Goal: Entertainment & Leisure: Consume media (video, audio)

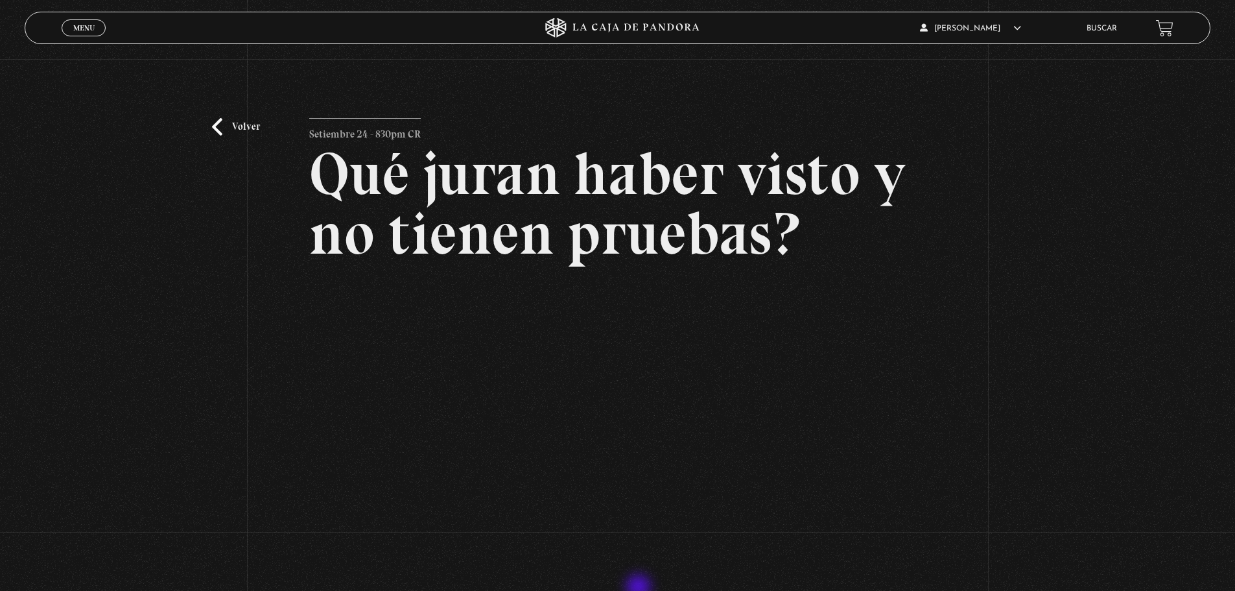
scroll to position [121, 0]
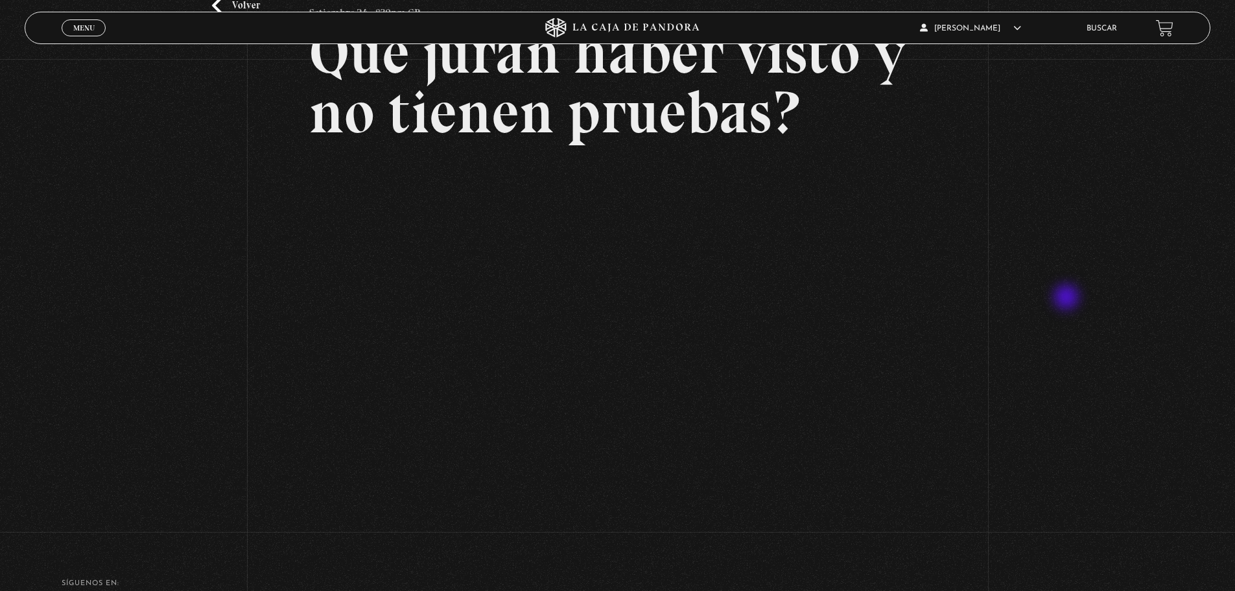
click at [1068, 298] on div "Volver Setiembre 24 - 830pm CR Qué juran haber visto y no tienen pruebas?" at bounding box center [617, 236] width 1235 height 597
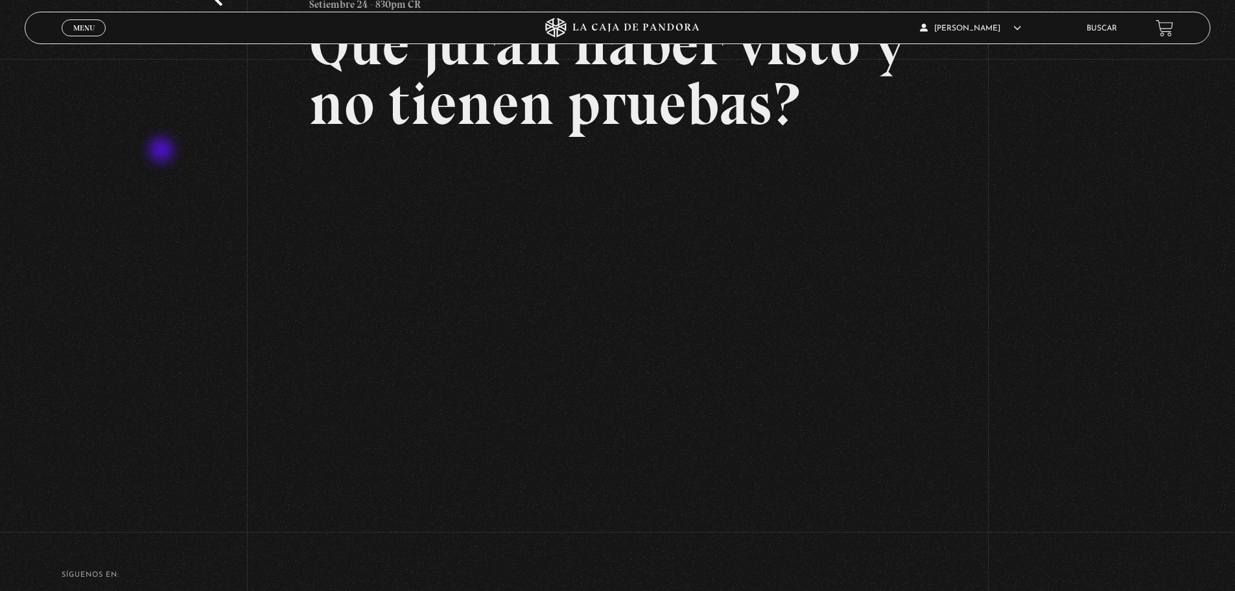
scroll to position [65, 0]
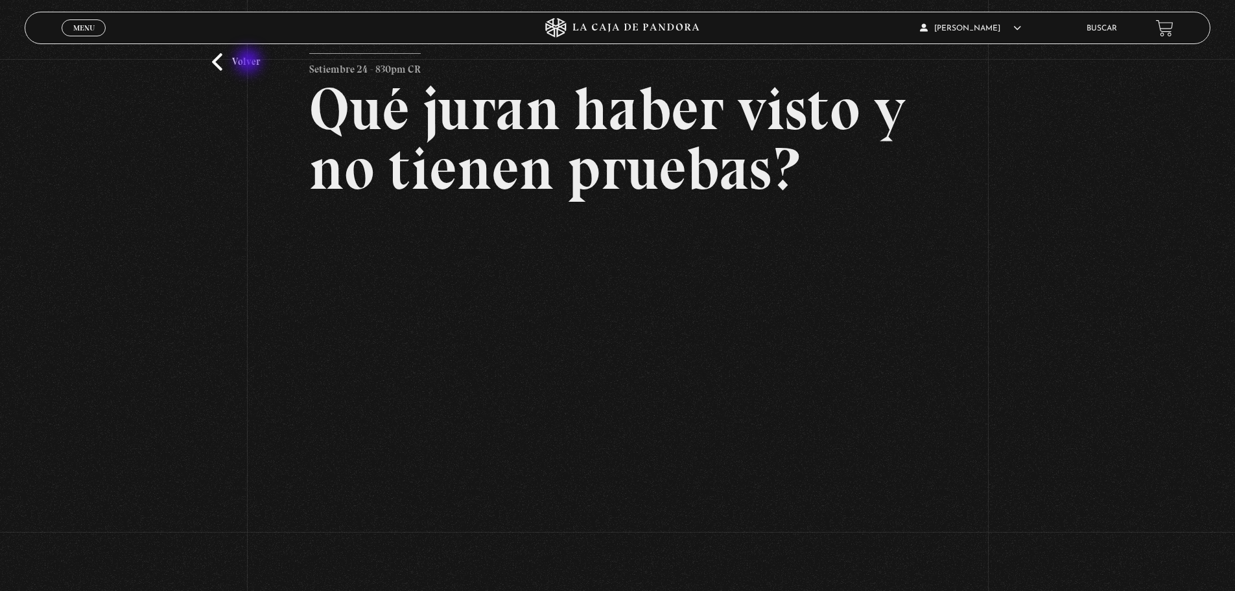
click at [250, 62] on link "Volver" at bounding box center [236, 62] width 48 height 18
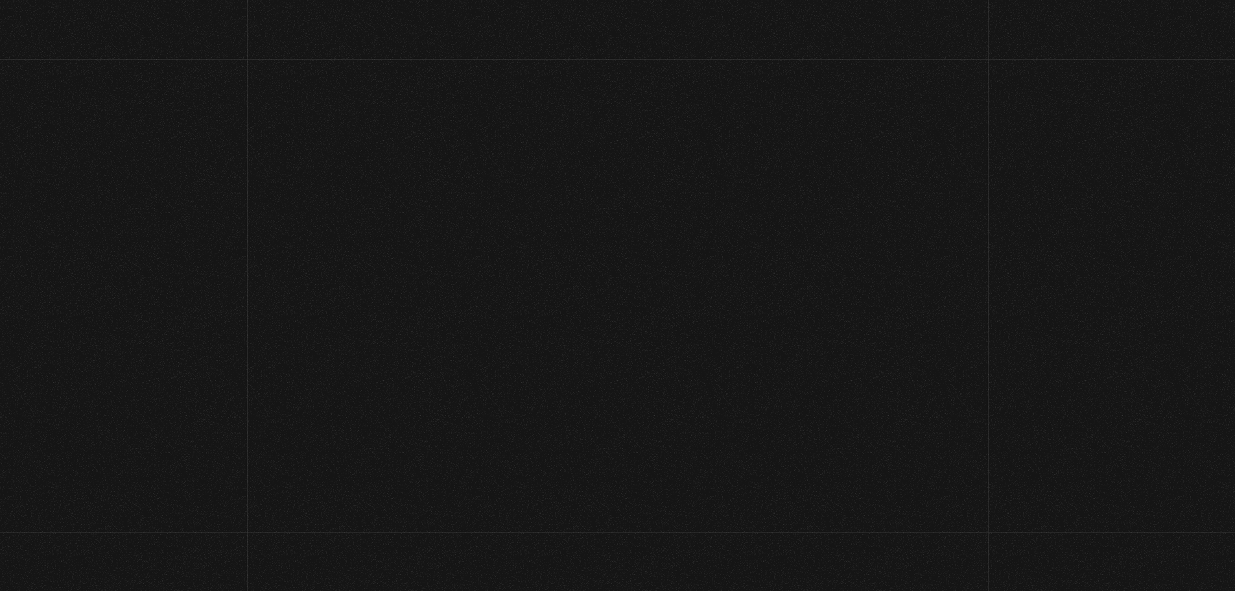
scroll to position [122, 0]
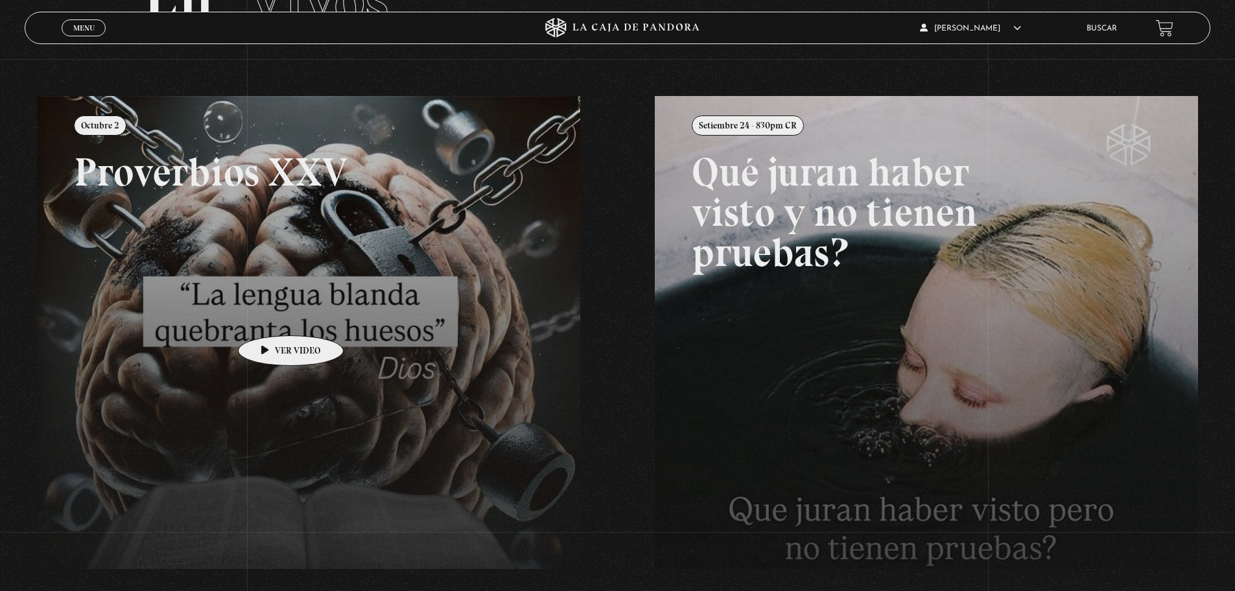
click at [270, 316] on link at bounding box center [654, 391] width 1235 height 591
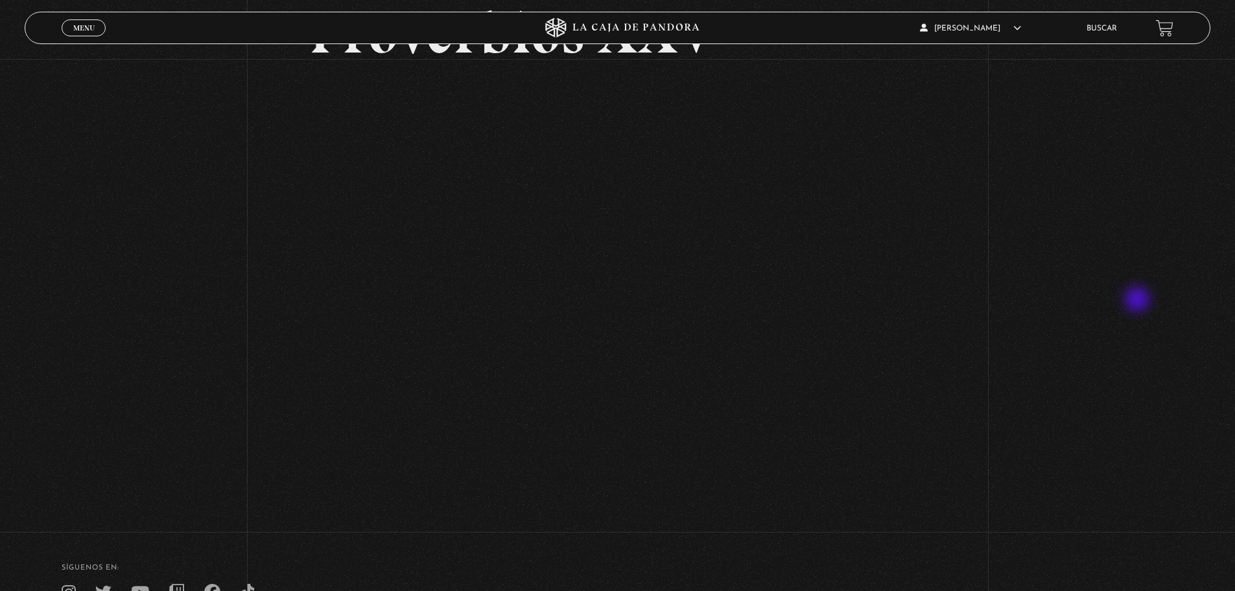
scroll to position [130, 0]
